Goal: Task Accomplishment & Management: Use online tool/utility

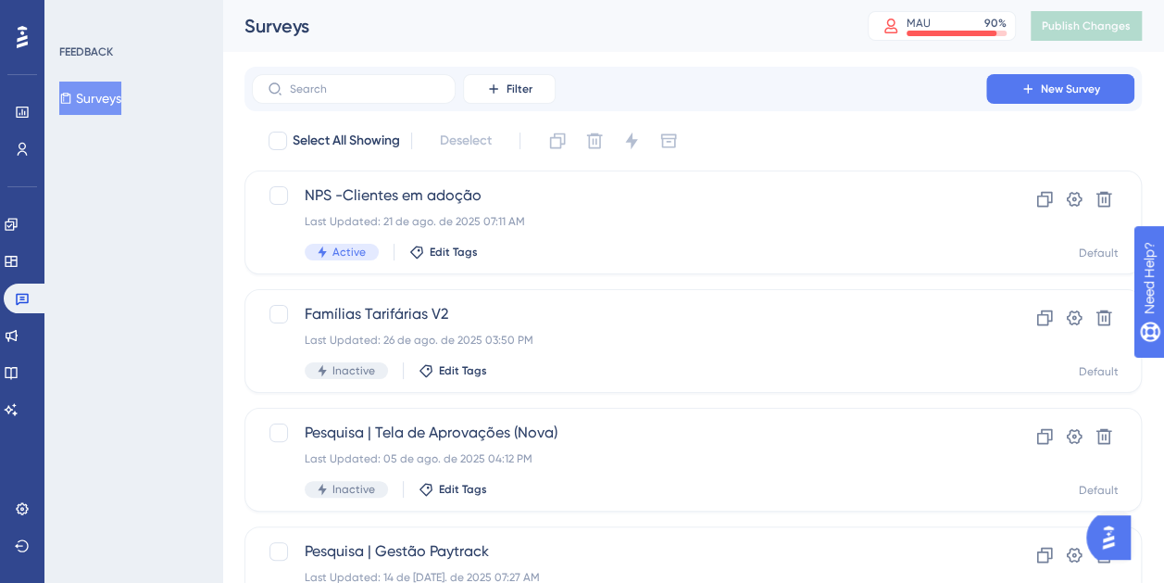
click at [98, 232] on div "FEEDBACK Surveys" at bounding box center [133, 291] width 178 height 583
click at [17, 226] on icon at bounding box center [11, 224] width 12 height 12
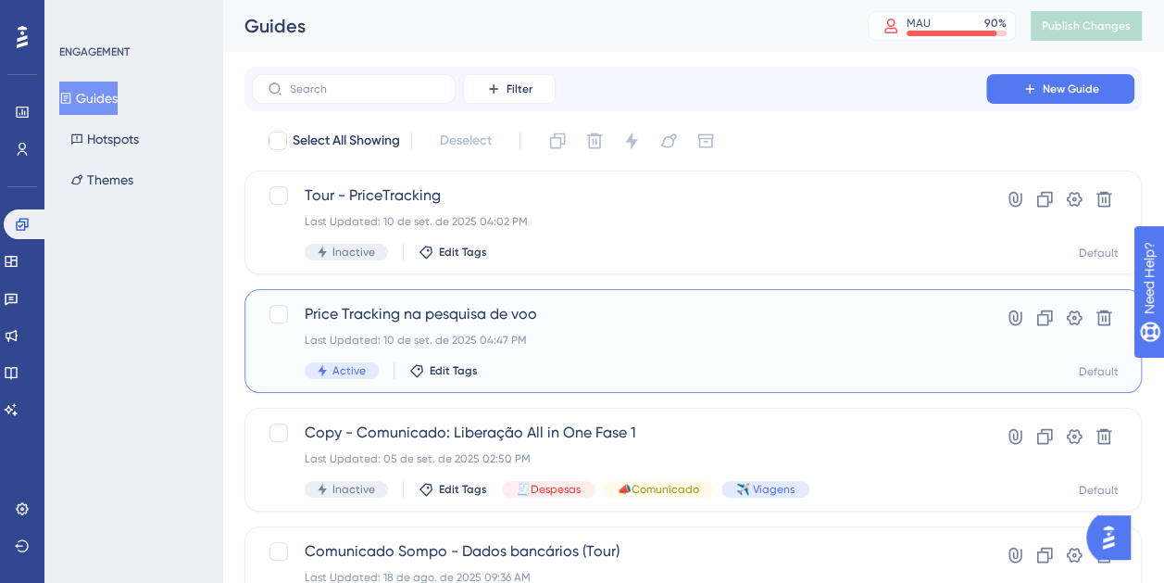
click at [630, 326] on div "Price Tracking na pesquisa de voo Last Updated: 10 de set. de 2025 04:47 PM Act…" at bounding box center [619, 341] width 629 height 76
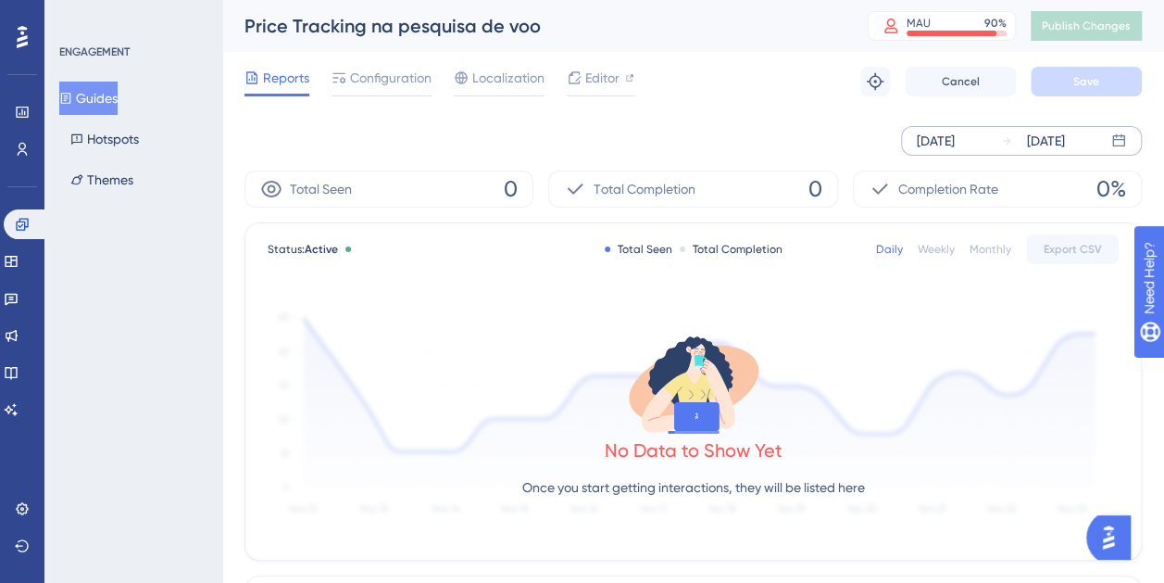
click at [938, 137] on div "[DATE]" at bounding box center [936, 141] width 38 height 22
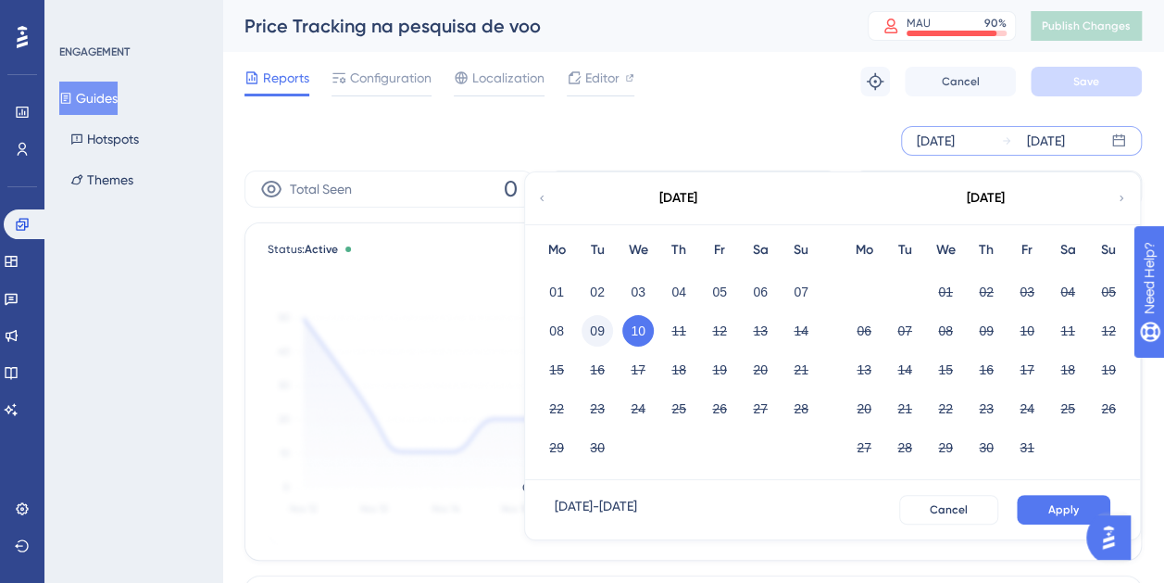
click at [597, 324] on button "09" at bounding box center [597, 330] width 31 height 31
click at [1050, 493] on div "[DATE] - [DATE] Cancel Apply" at bounding box center [832, 509] width 615 height 59
click at [1049, 495] on button "Apply" at bounding box center [1064, 510] width 94 height 30
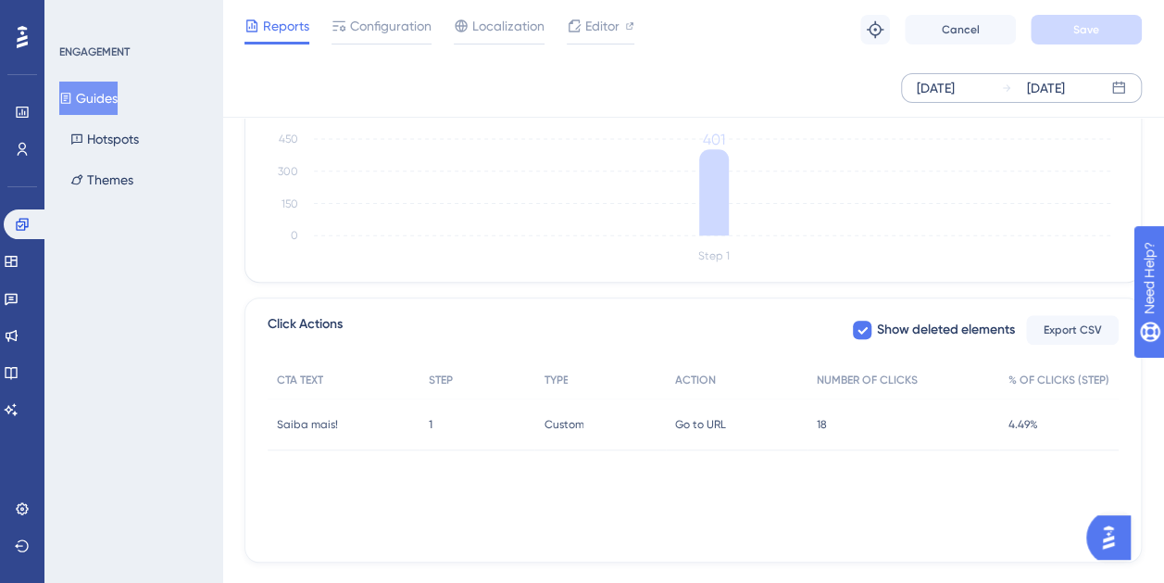
scroll to position [591, 0]
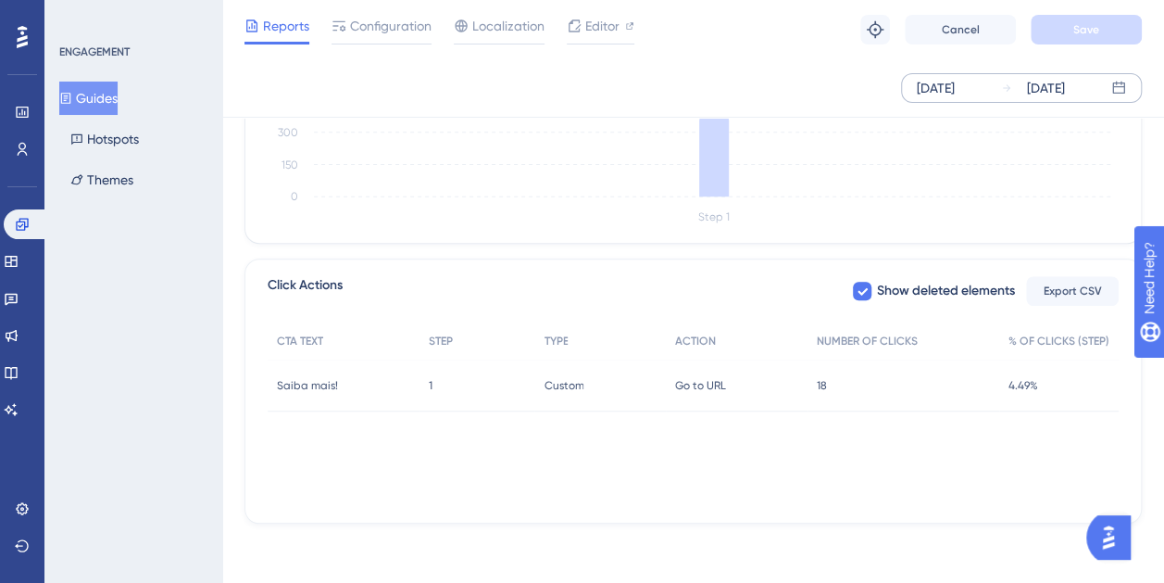
click at [558, 395] on div "Custom Custom" at bounding box center [599, 385] width 131 height 52
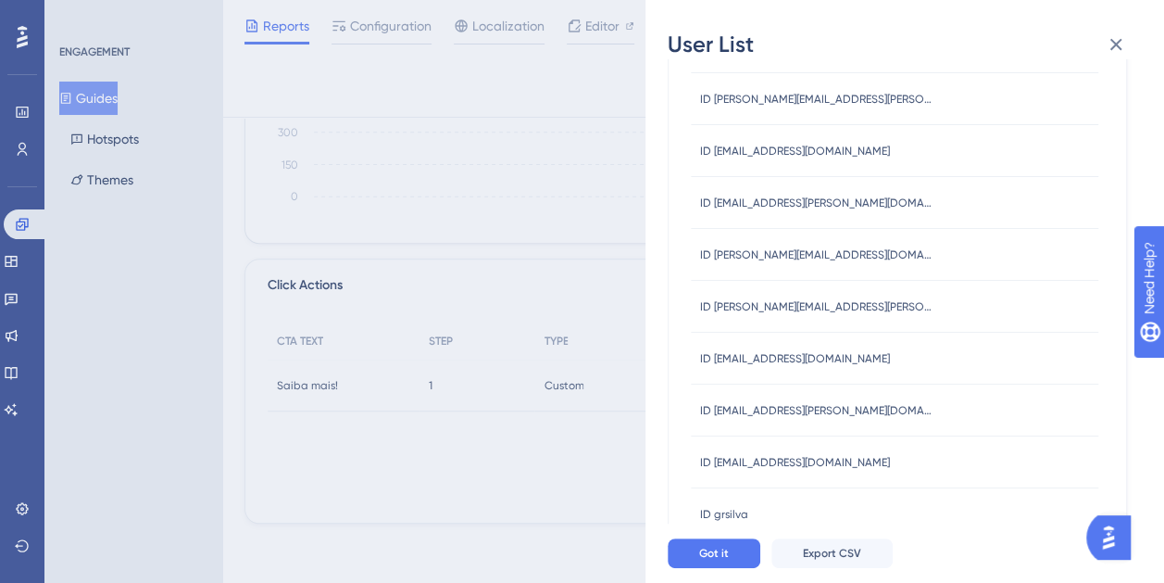
scroll to position [583, 0]
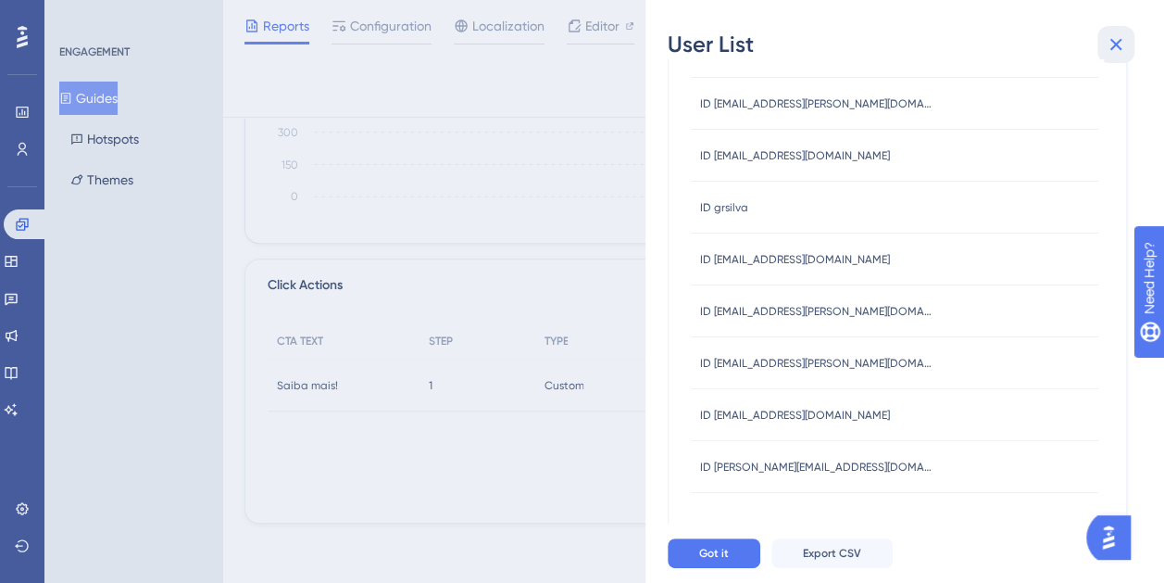
click at [1117, 36] on icon at bounding box center [1116, 44] width 22 height 22
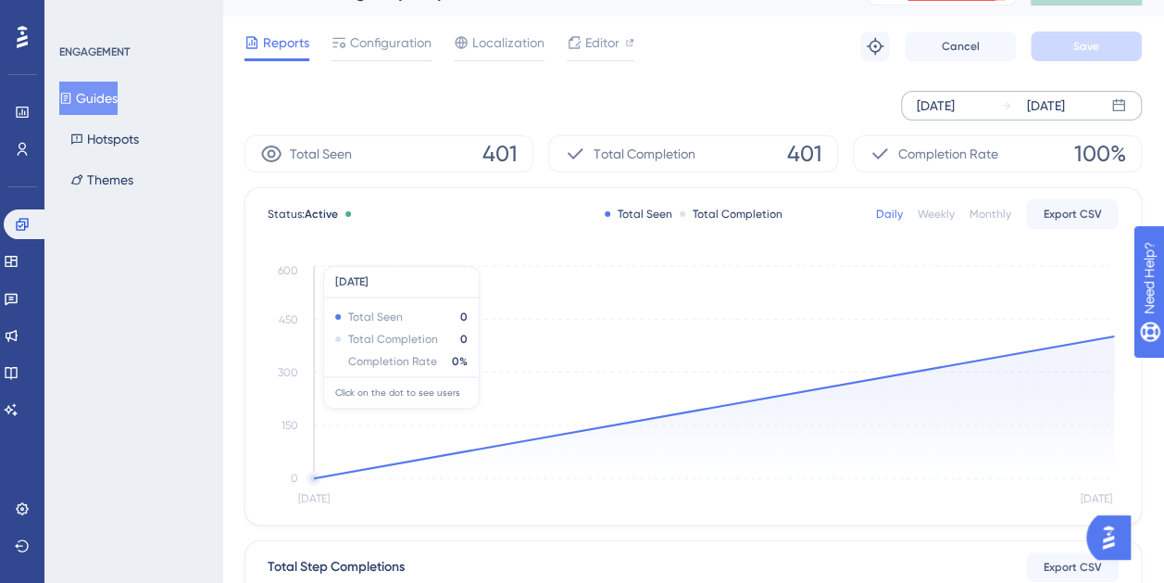
scroll to position [0, 0]
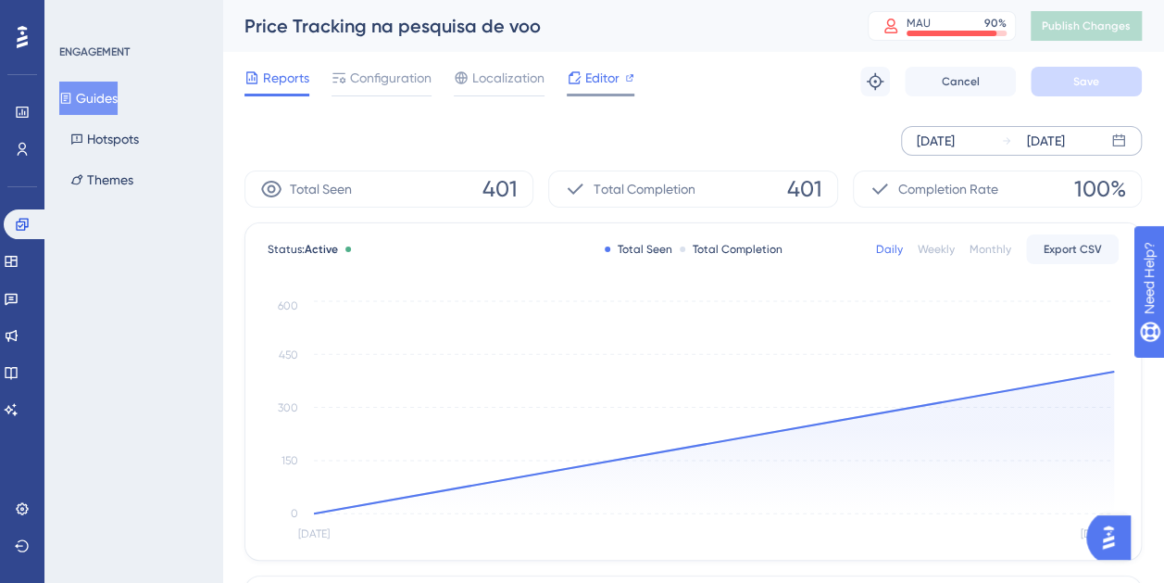
click at [602, 85] on span "Editor" at bounding box center [602, 78] width 34 height 22
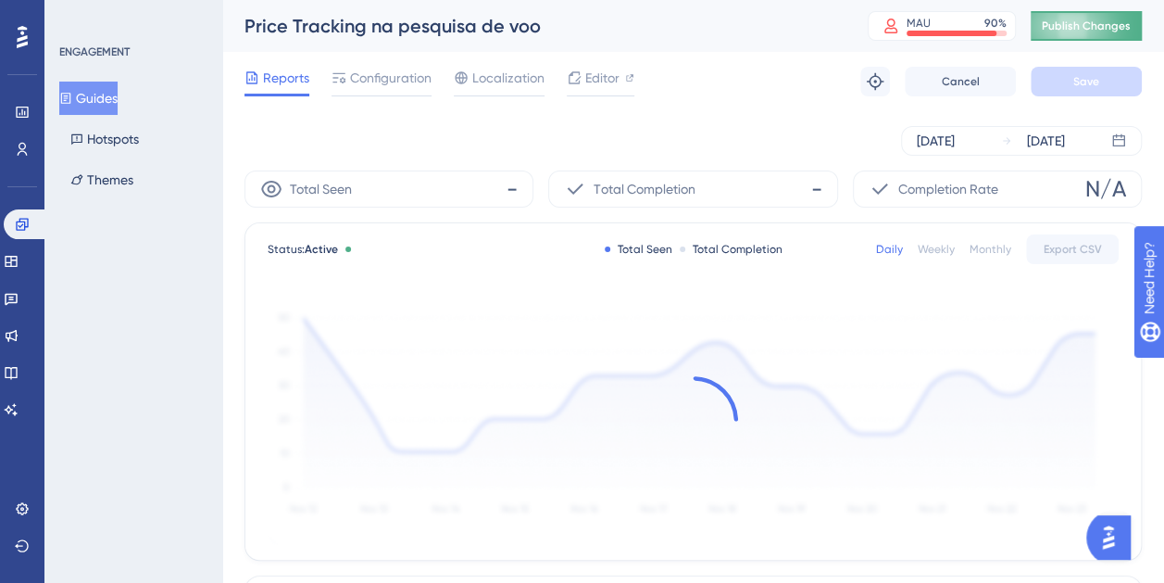
click at [1081, 19] on span "Publish Changes" at bounding box center [1086, 26] width 89 height 15
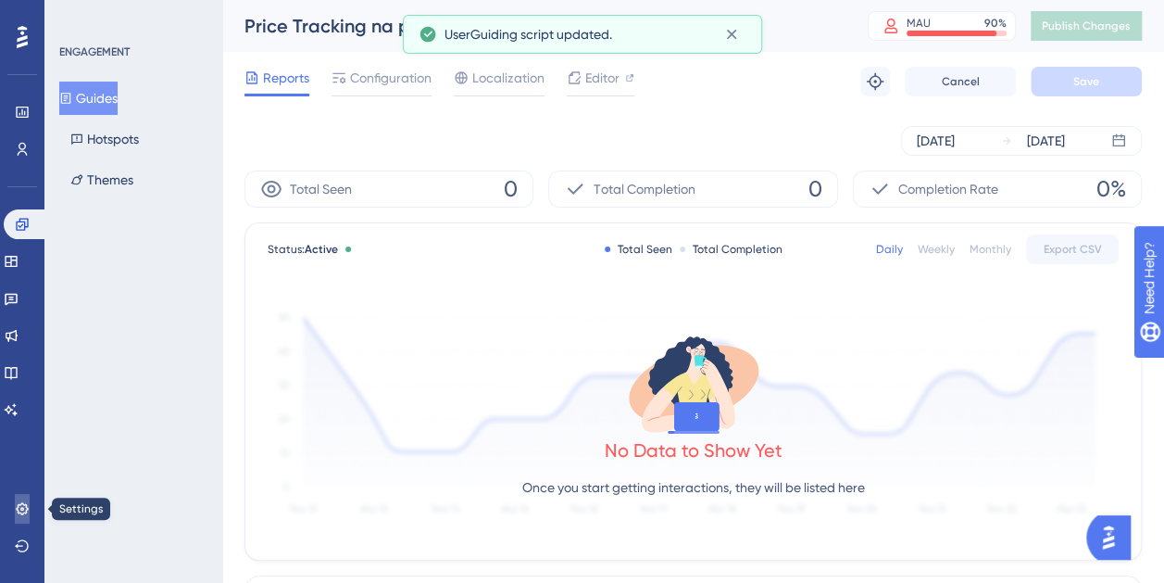
click at [24, 511] on icon at bounding box center [22, 508] width 15 height 15
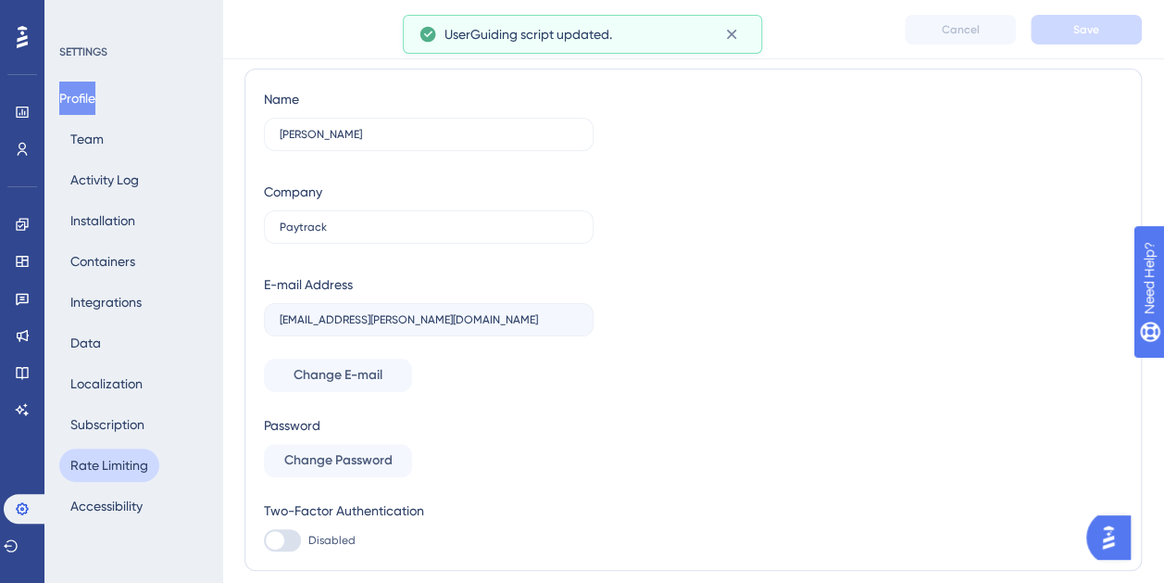
scroll to position [104, 0]
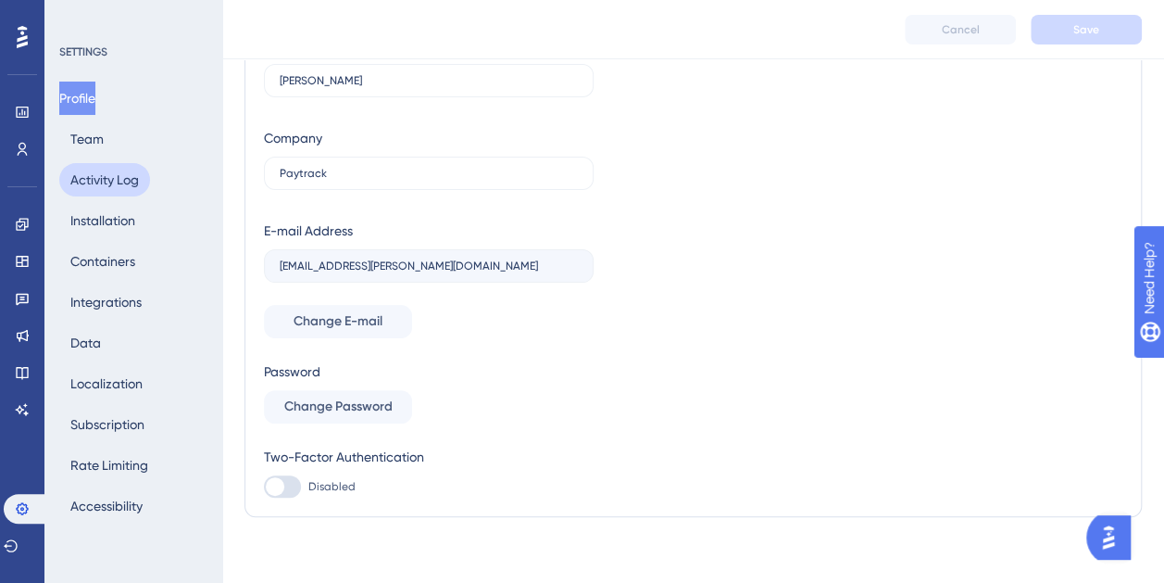
click at [95, 172] on button "Activity Log" at bounding box center [104, 179] width 91 height 33
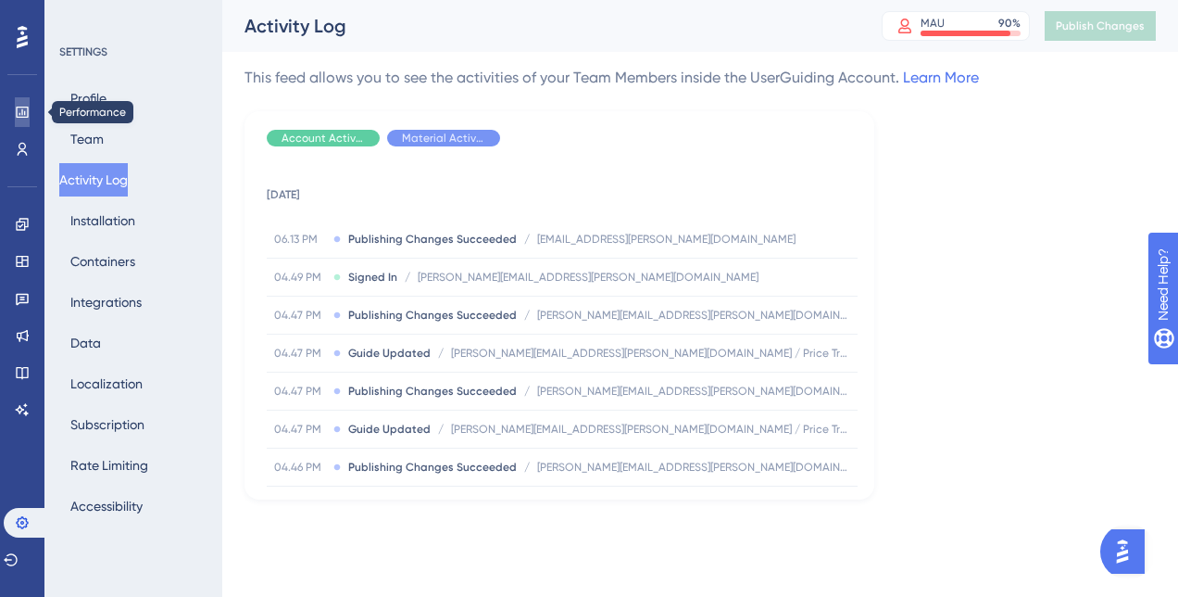
click at [16, 109] on icon at bounding box center [22, 112] width 12 height 11
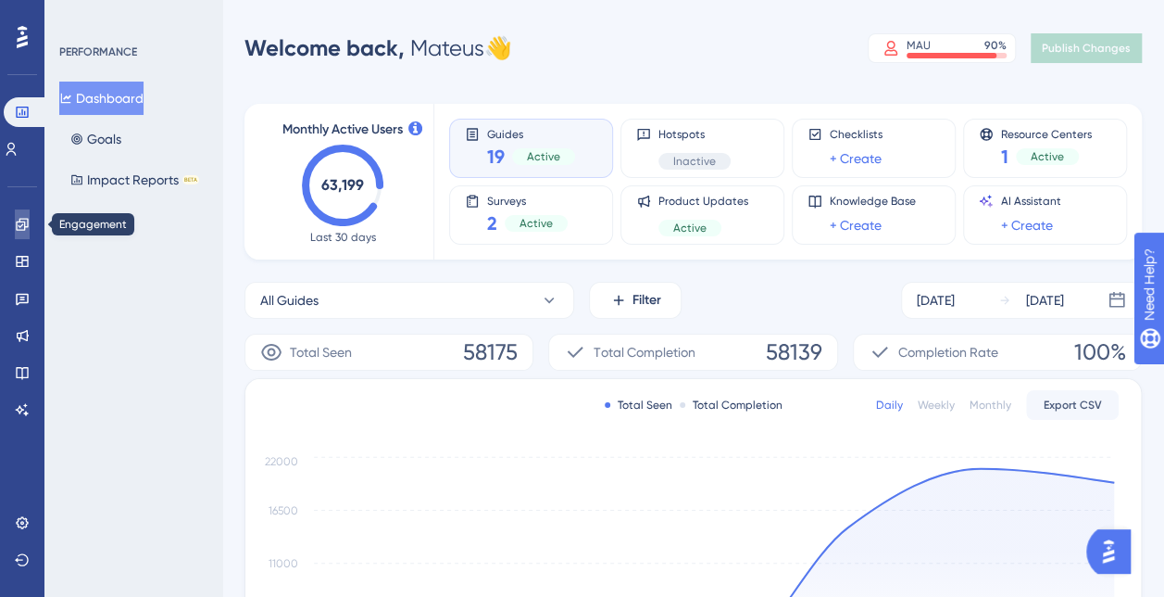
click at [21, 233] on link at bounding box center [22, 224] width 15 height 30
